Goal: Task Accomplishment & Management: Use online tool/utility

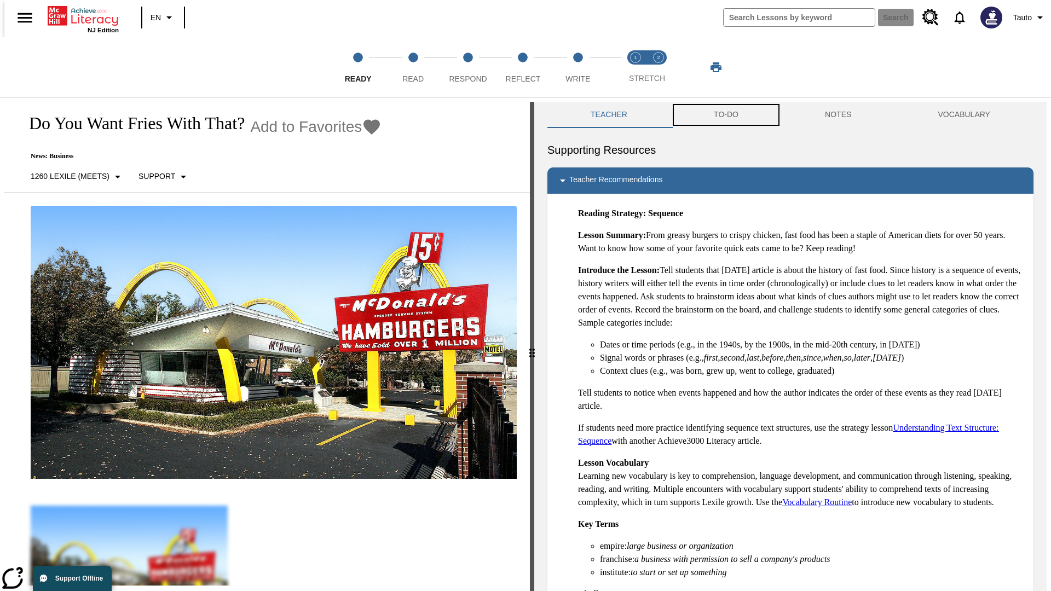
click at [725, 115] on button "TO-DO" at bounding box center [725, 115] width 111 height 26
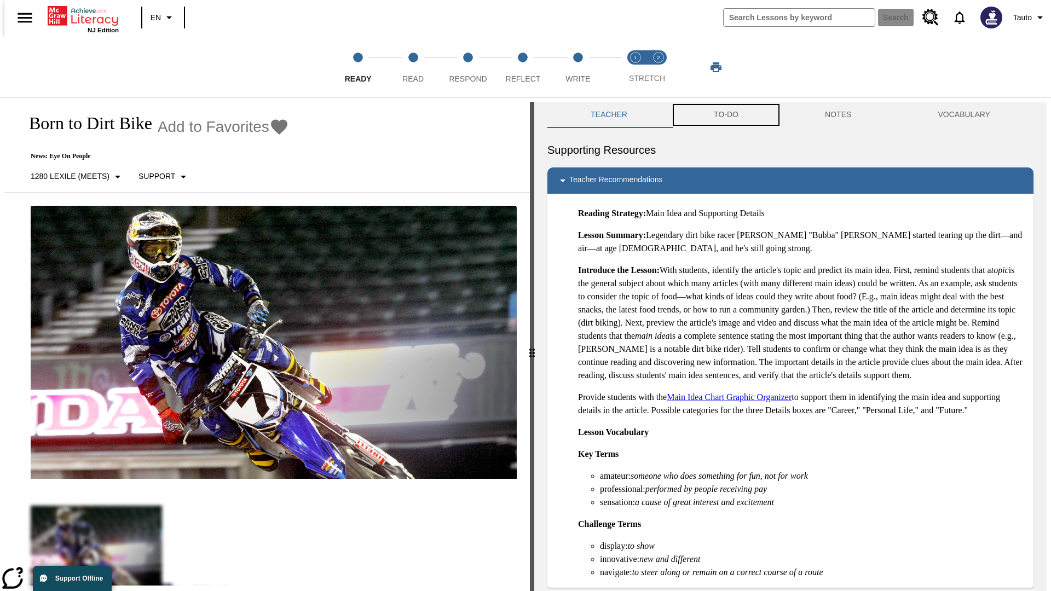
click at [725, 115] on button "TO-DO" at bounding box center [725, 115] width 111 height 26
